Goal: Transaction & Acquisition: Purchase product/service

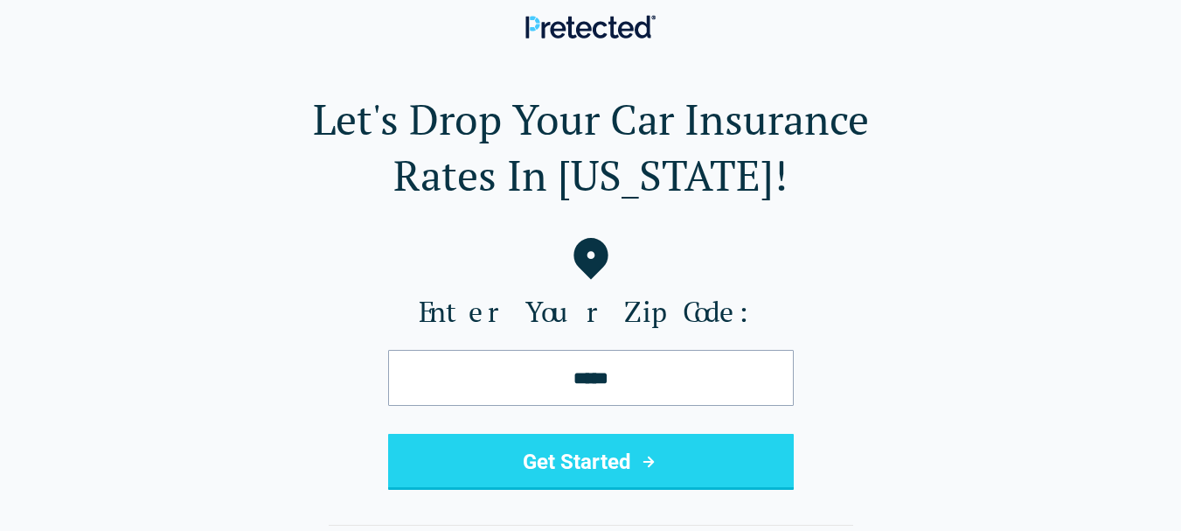
type input "*****"
click at [609, 453] on button "Get Started" at bounding box center [591, 462] width 406 height 56
